Goal: Contribute content: Add original content to the website for others to see

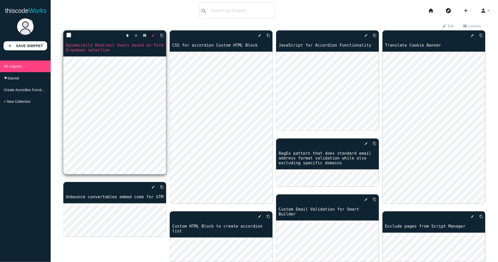
click at [153, 37] on icon "edit" at bounding box center [154, 35] width 4 height 9
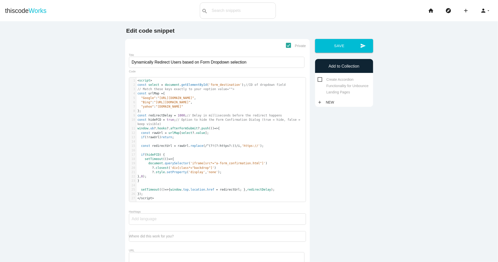
scroll to position [1, 0]
click at [143, 176] on span "0" at bounding box center [142, 177] width 2 height 4
type textarea "2"
click at [340, 45] on button "send Save" at bounding box center [344, 46] width 58 height 14
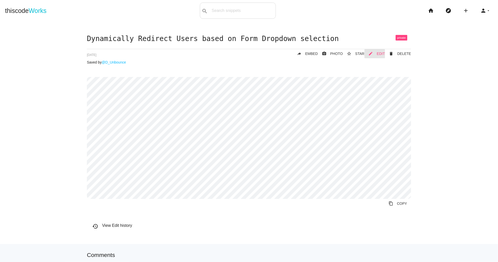
click at [379, 54] on span "EDIT" at bounding box center [381, 54] width 8 height 4
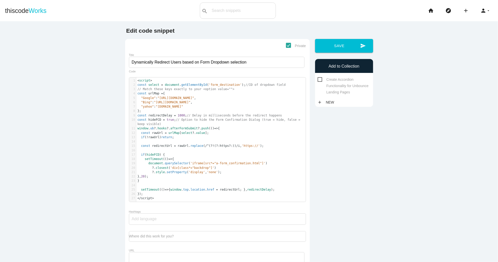
scroll to position [1, 0]
type textarea "(true = hide, false = keep visible)"
drag, startPoint x: 264, startPoint y: 120, endPoint x: 273, endPoint y: 122, distance: 9.5
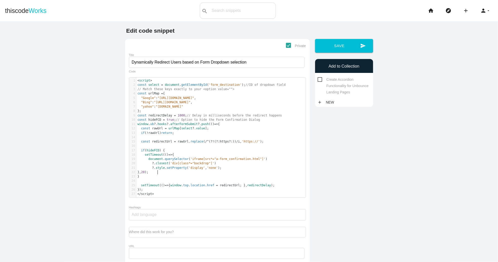
click at [166, 172] on pre "}, 20 );" at bounding box center [221, 172] width 170 height 4
type textarea "// Increase this in 10ms"
type textarea "increments of 10 if the FCD isn't getting hidden"
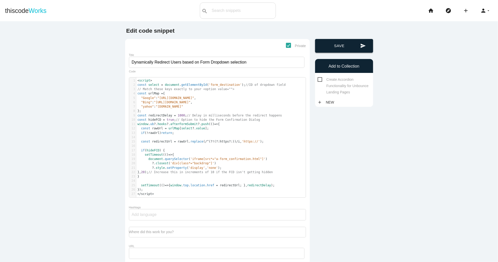
click at [350, 48] on button "send Save" at bounding box center [344, 46] width 58 height 14
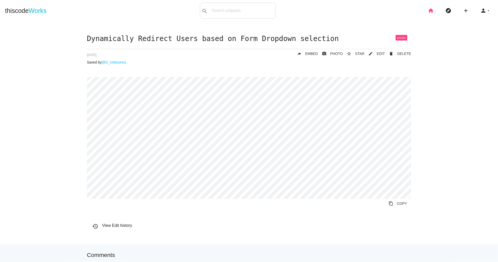
click at [431, 12] on icon "home" at bounding box center [431, 11] width 6 height 16
